Goal: Task Accomplishment & Management: Use online tool/utility

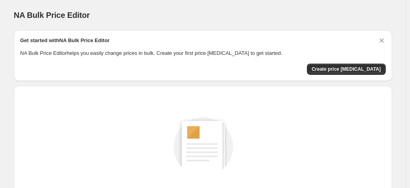
click at [367, 10] on div "NA Bulk Price Editor" at bounding box center [203, 15] width 378 height 11
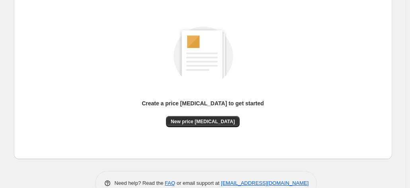
scroll to position [110, 0]
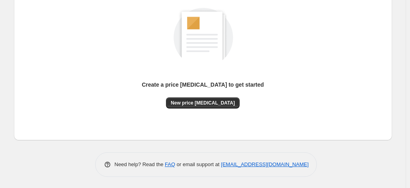
click at [204, 111] on div "Create a price [MEDICAL_DATA] to get started New price [MEDICAL_DATA]" at bounding box center [203, 58] width 366 height 151
click at [201, 104] on span "New price [MEDICAL_DATA]" at bounding box center [203, 103] width 64 height 6
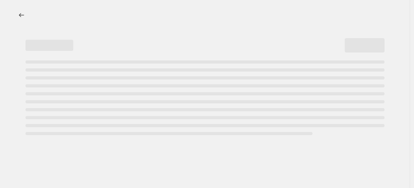
select select "percentage"
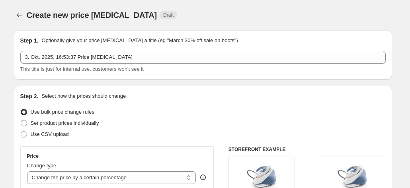
scroll to position [120, 0]
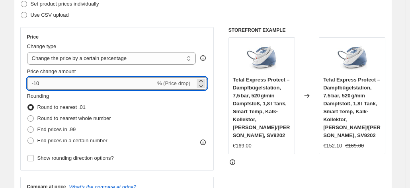
click at [123, 83] on input "-10" at bounding box center [91, 83] width 129 height 13
type input "-1"
type input "-30"
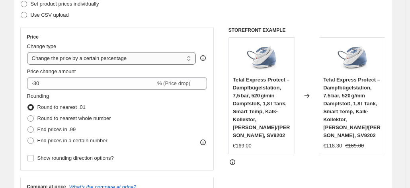
drag, startPoint x: 146, startPoint y: 47, endPoint x: 131, endPoint y: 54, distance: 16.4
click at [146, 46] on div "Change type" at bounding box center [111, 47] width 169 height 8
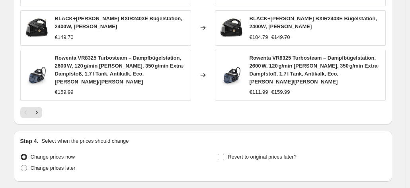
scroll to position [651, 0]
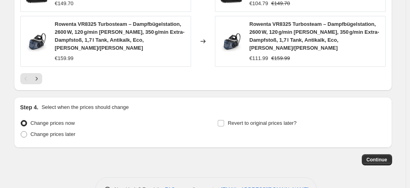
click at [373, 157] on span "Continue" at bounding box center [377, 160] width 21 height 6
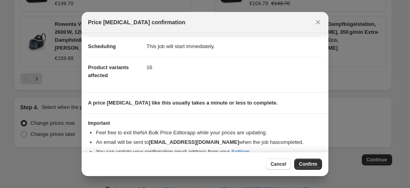
scroll to position [73, 0]
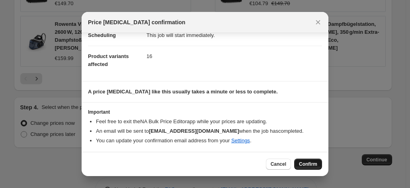
click at [312, 169] on button "Confirm" at bounding box center [308, 164] width 28 height 11
